Goal: Task Accomplishment & Management: Use online tool/utility

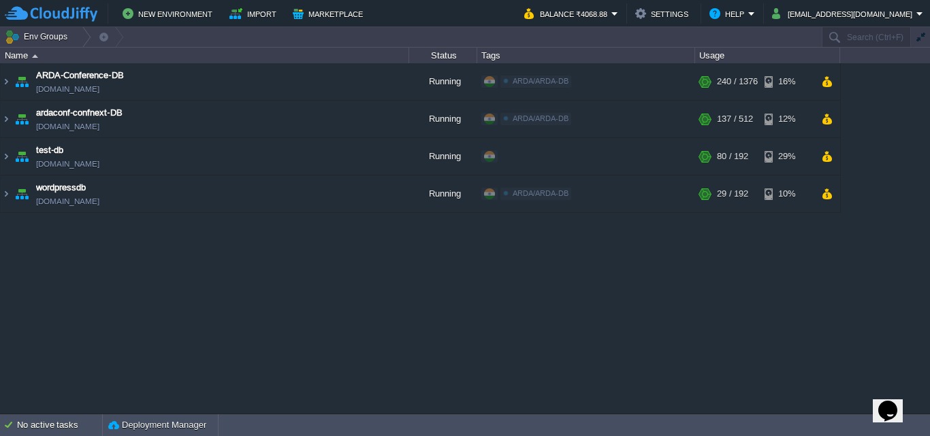
click at [665, 317] on div "ARDA-Conference-DB [DOMAIN_NAME] Running ARDA/ARDA-DB Edit RAM 17% CPU 7% 240 /…" at bounding box center [465, 238] width 930 height 350
click at [8, 200] on img at bounding box center [6, 194] width 11 height 37
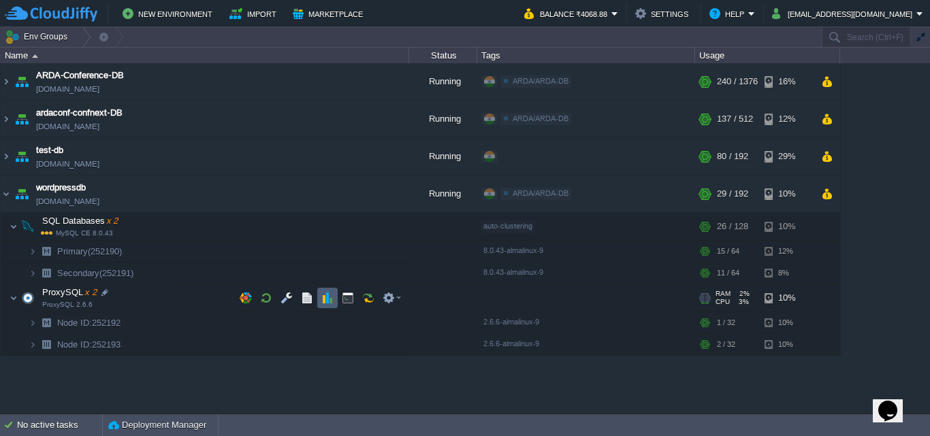
click at [334, 298] on td at bounding box center [327, 298] width 20 height 20
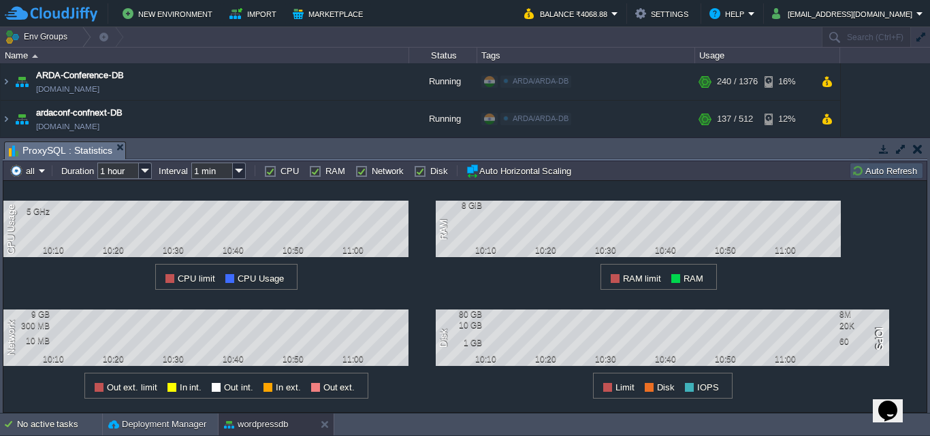
click at [921, 153] on button "button" at bounding box center [918, 149] width 10 height 12
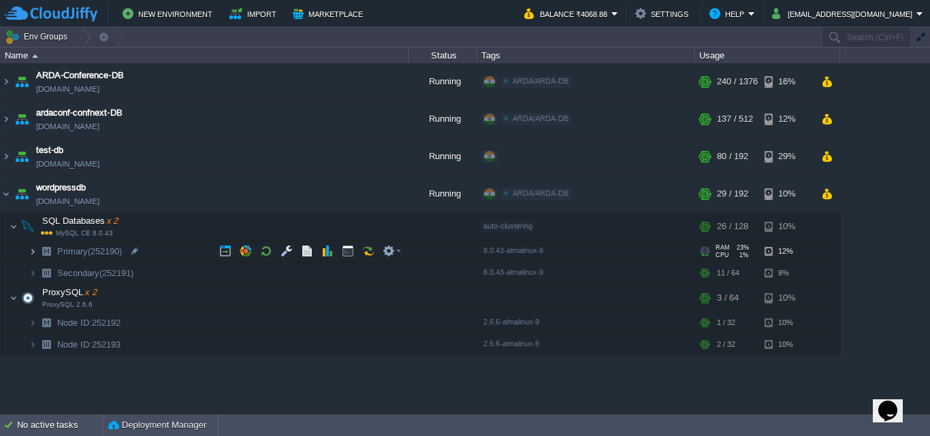
click at [36, 250] on img at bounding box center [33, 251] width 8 height 21
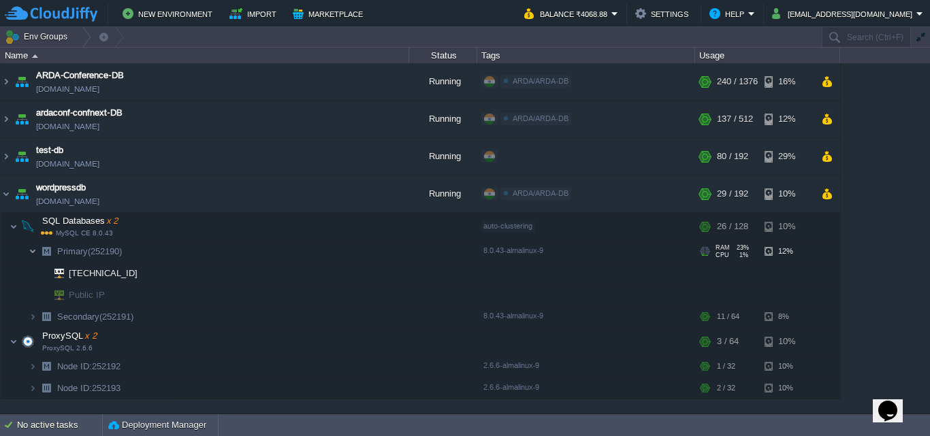
click at [36, 250] on img at bounding box center [33, 251] width 8 height 21
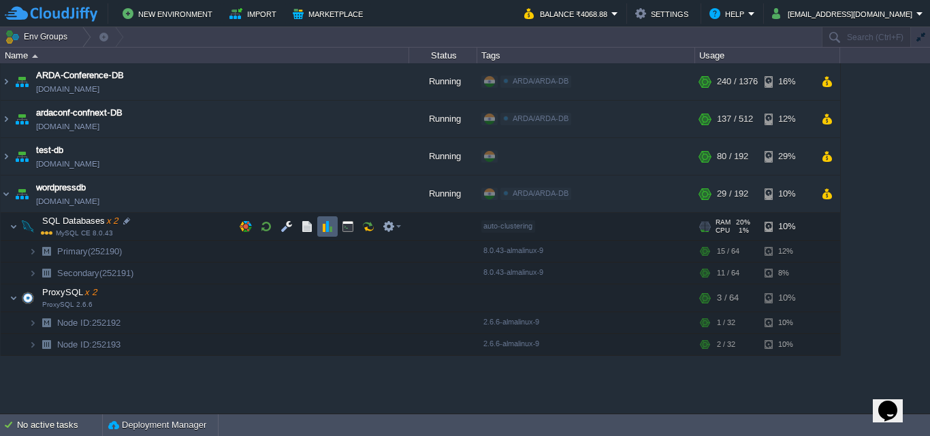
click at [330, 228] on button "button" at bounding box center [327, 227] width 12 height 12
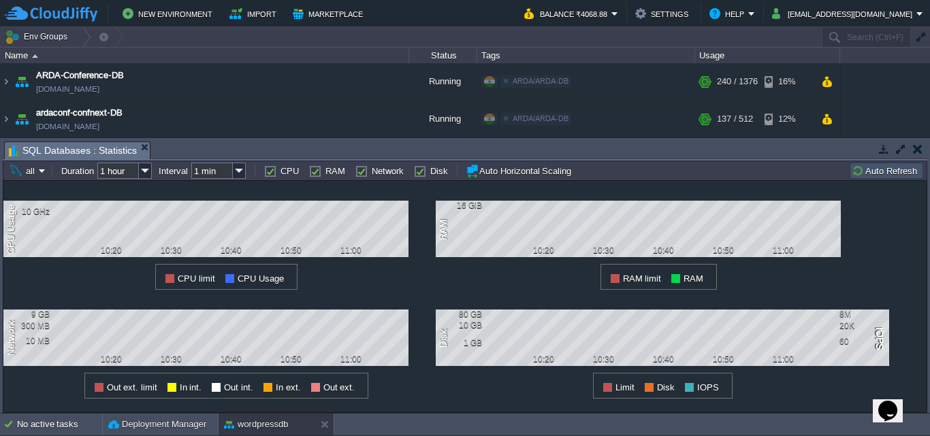
click at [918, 148] on button "button" at bounding box center [918, 149] width 10 height 12
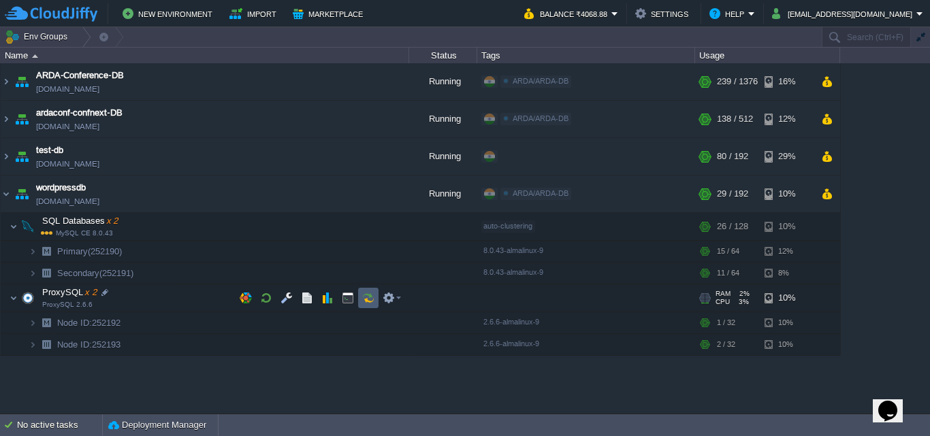
click at [377, 308] on td at bounding box center [368, 298] width 20 height 20
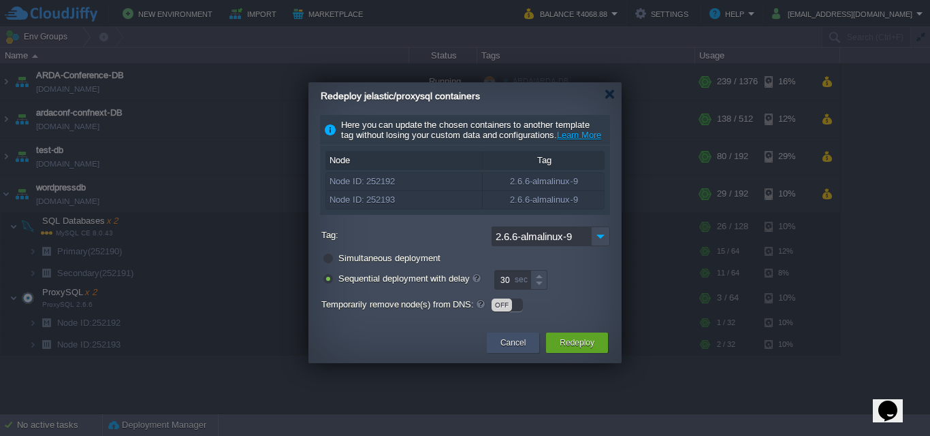
click at [508, 350] on button "Cancel" at bounding box center [512, 343] width 25 height 14
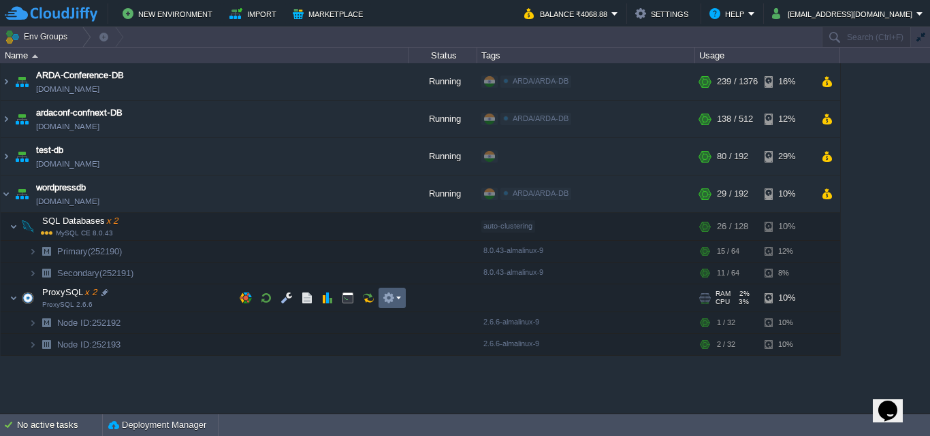
click at [402, 298] on td at bounding box center [391, 298] width 27 height 20
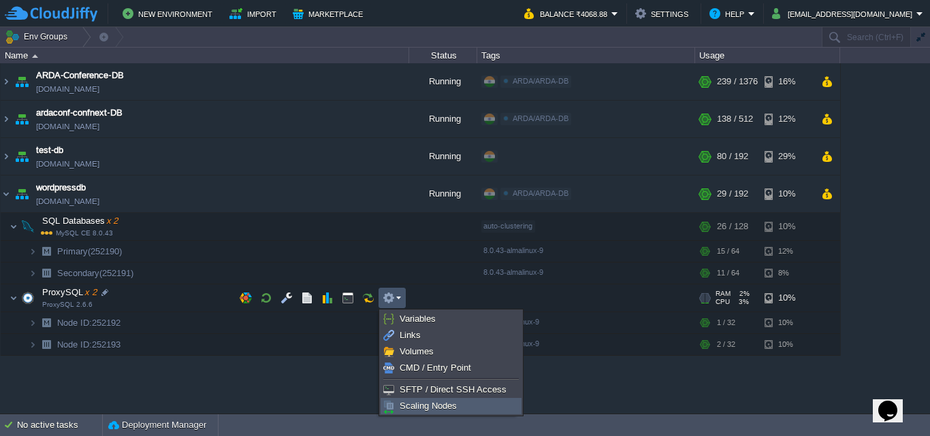
click at [426, 412] on link "Scaling Nodes" at bounding box center [451, 406] width 140 height 15
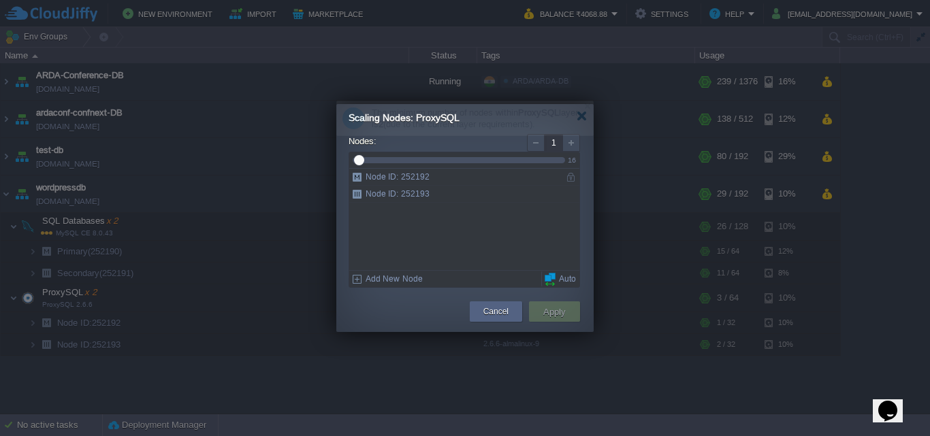
click at [535, 144] on div at bounding box center [536, 143] width 18 height 18
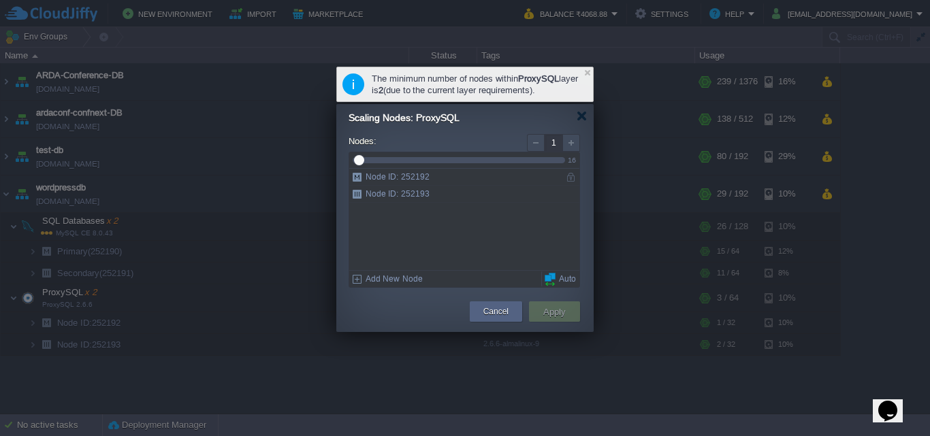
click at [535, 144] on div at bounding box center [536, 143] width 18 height 18
type input "2"
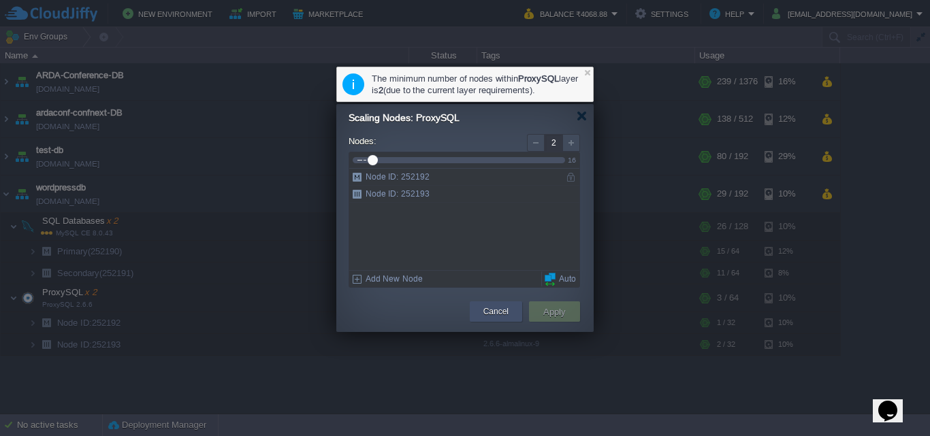
click at [510, 305] on div "Cancel" at bounding box center [496, 312] width 32 height 20
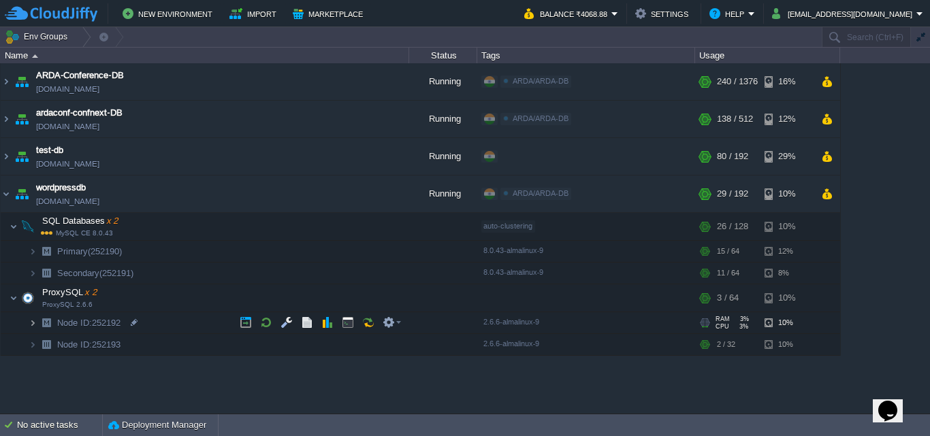
click at [35, 323] on img at bounding box center [33, 322] width 8 height 21
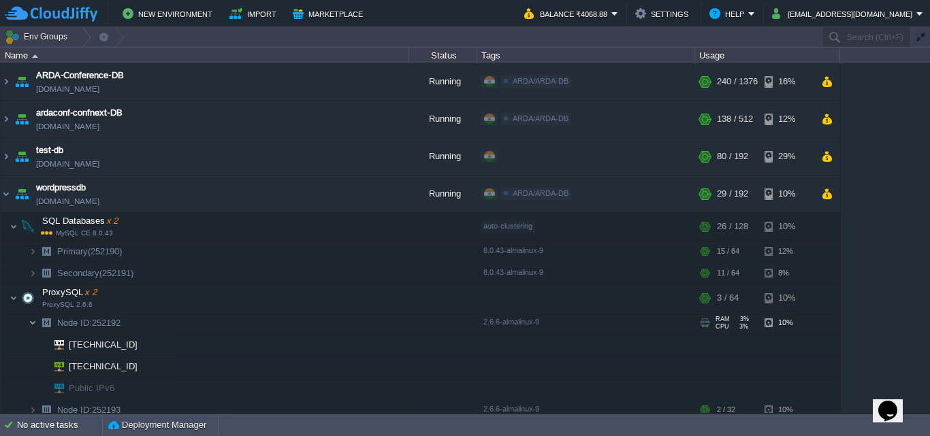
scroll to position [8, 0]
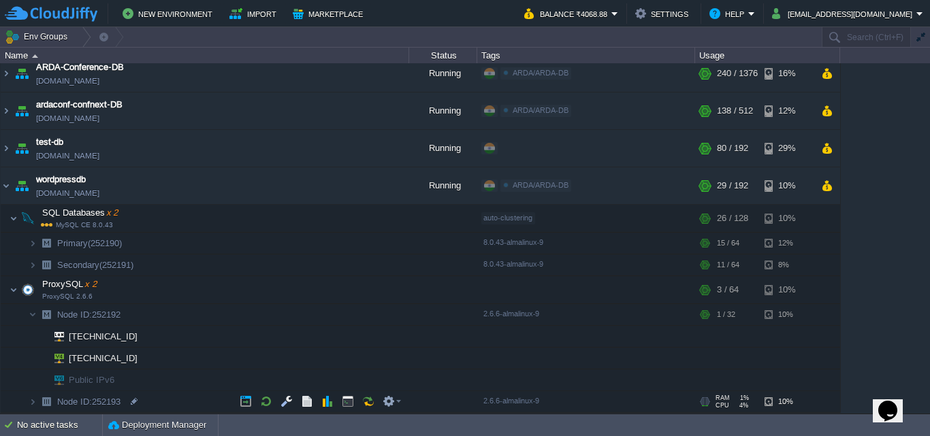
click at [37, 400] on img at bounding box center [46, 401] width 19 height 21
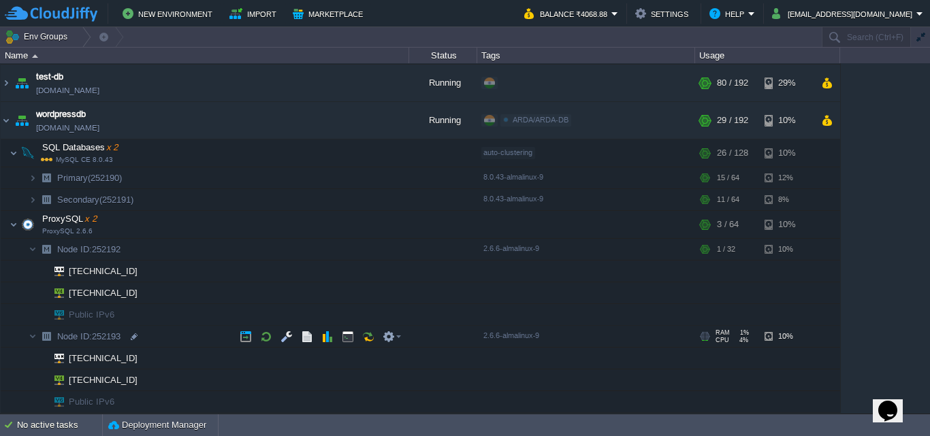
scroll to position [0, 0]
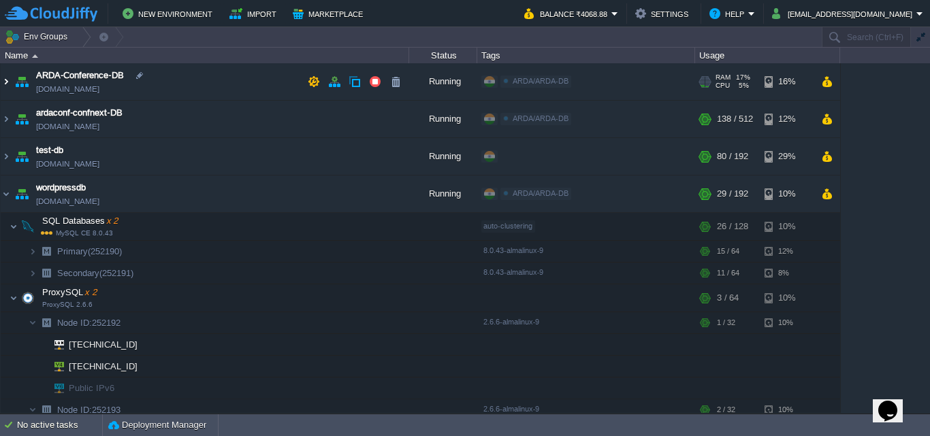
click at [7, 78] on img at bounding box center [6, 81] width 11 height 37
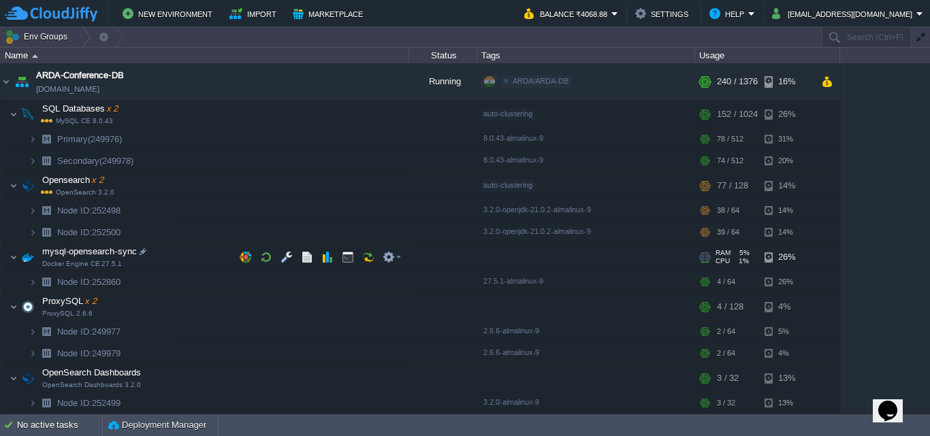
scroll to position [136, 0]
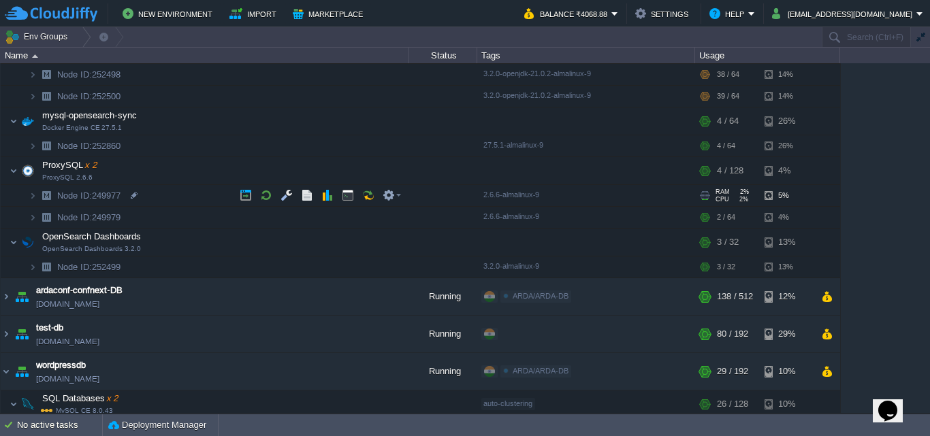
click at [27, 198] on span at bounding box center [15, 196] width 28 height 10
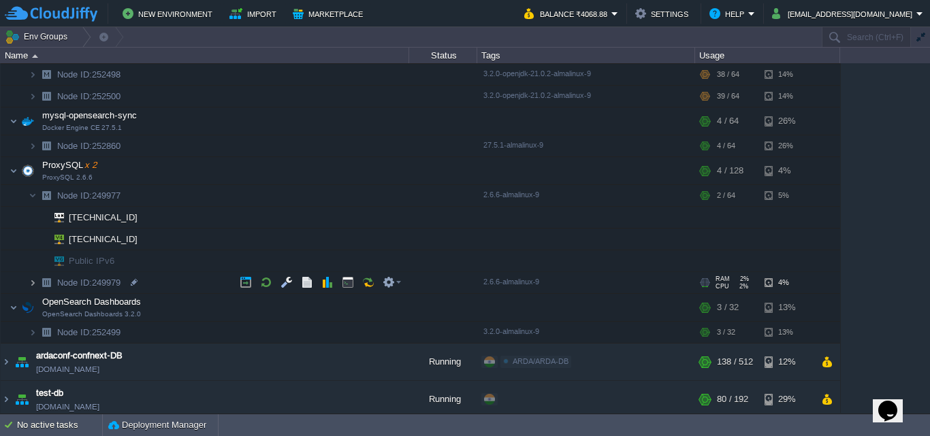
click at [35, 282] on img at bounding box center [33, 282] width 8 height 21
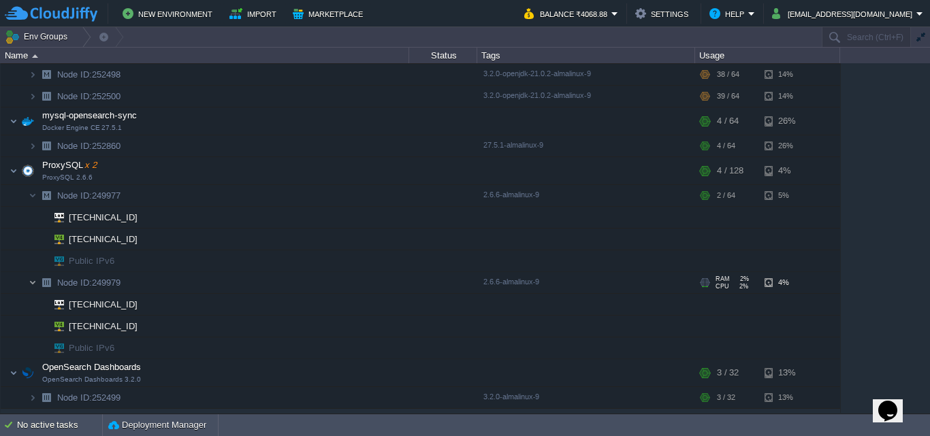
click at [31, 285] on img at bounding box center [33, 282] width 8 height 21
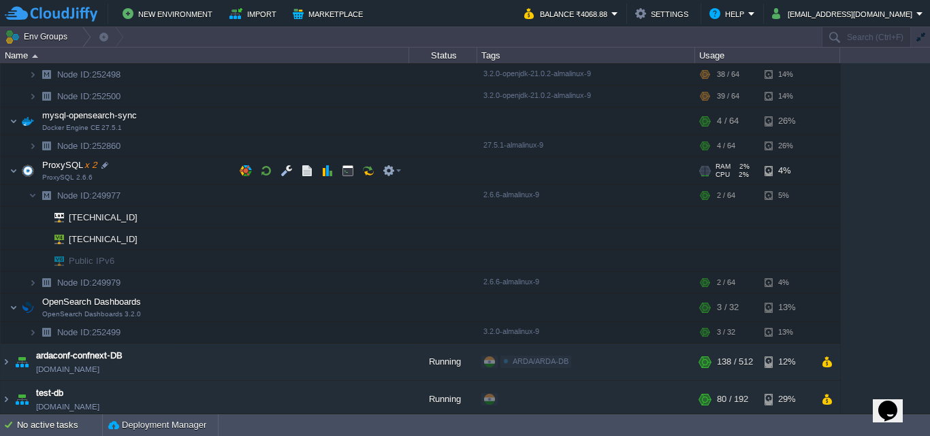
click at [19, 171] on img at bounding box center [27, 170] width 19 height 27
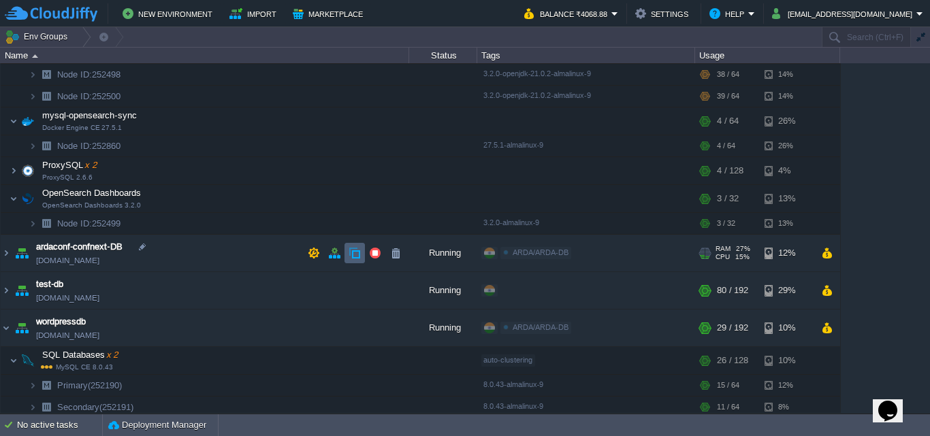
scroll to position [340, 0]
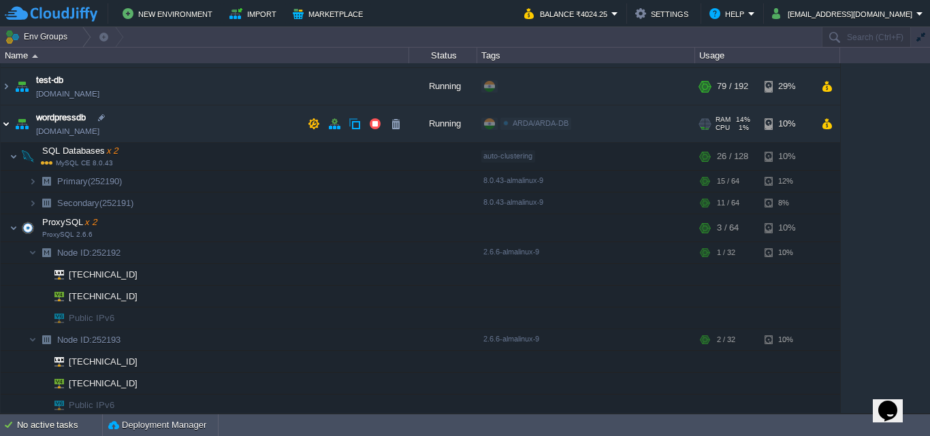
click at [5, 129] on img at bounding box center [6, 123] width 11 height 37
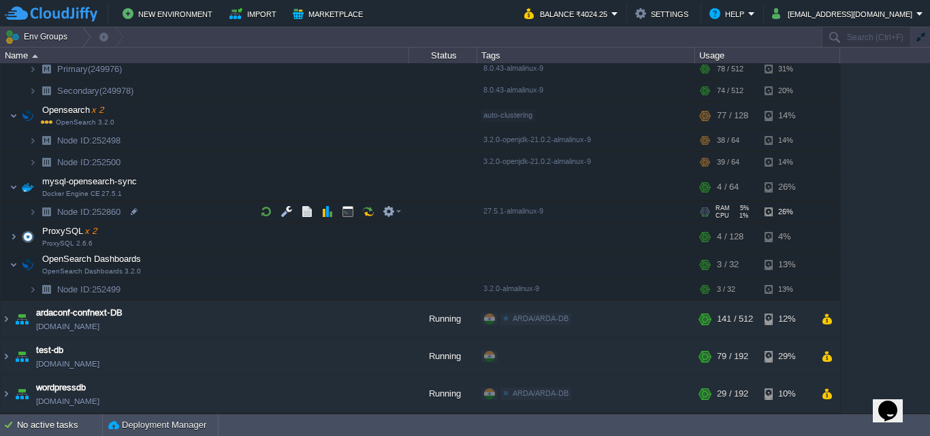
scroll to position [0, 0]
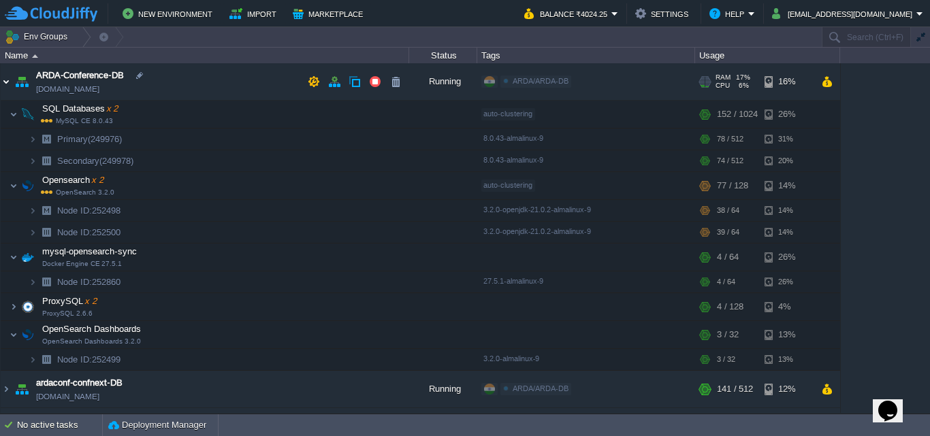
click at [9, 88] on img at bounding box center [6, 81] width 11 height 37
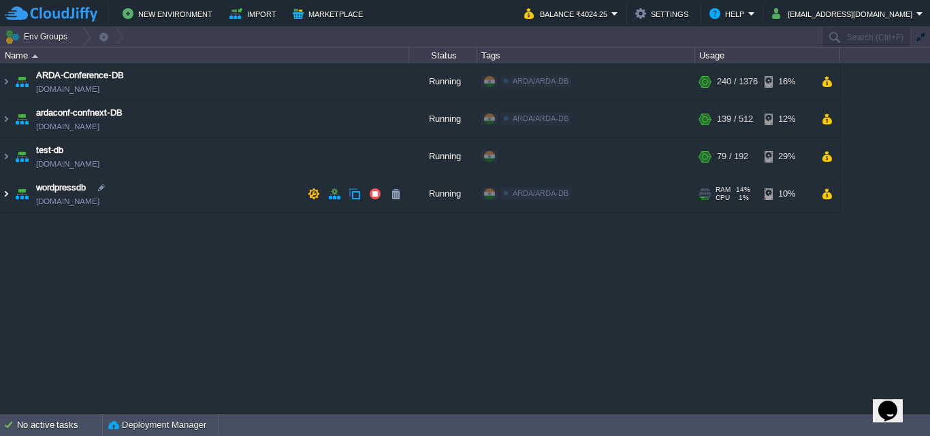
click at [11, 197] on img at bounding box center [6, 194] width 11 height 37
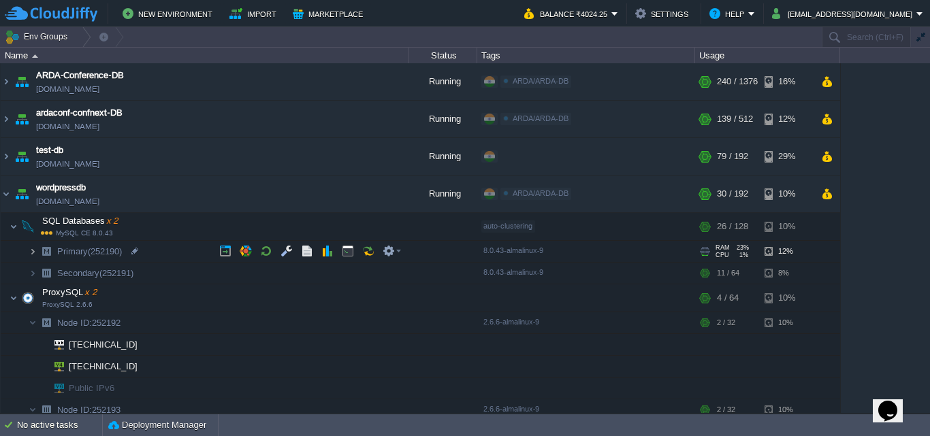
click at [33, 253] on img at bounding box center [33, 251] width 8 height 21
